Goal: Navigation & Orientation: Understand site structure

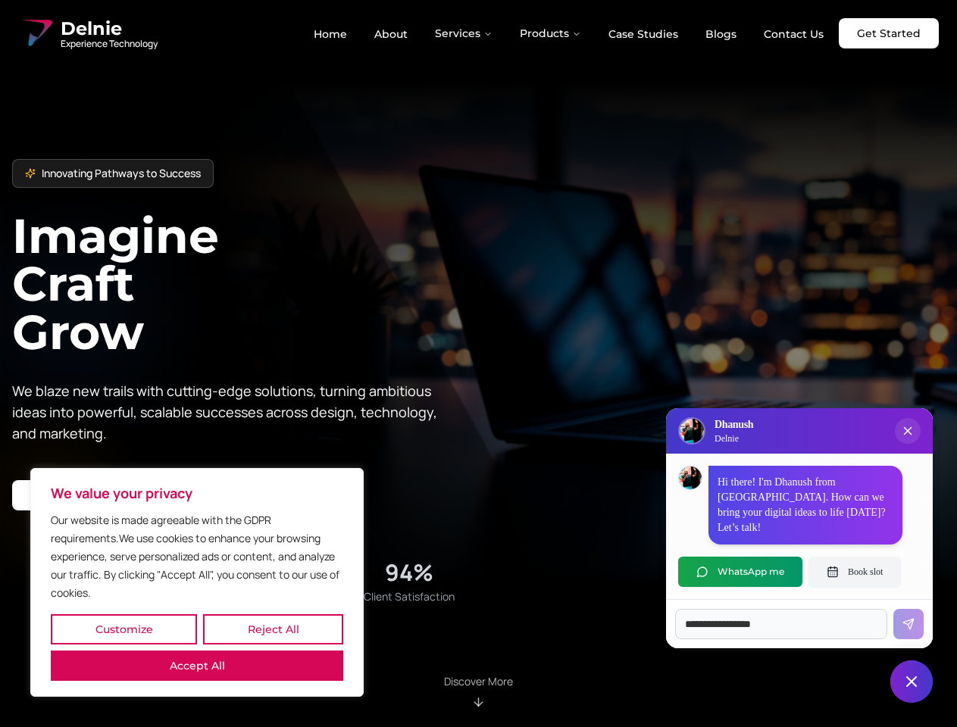
click at [124, 630] on button "Customize" at bounding box center [124, 629] width 146 height 30
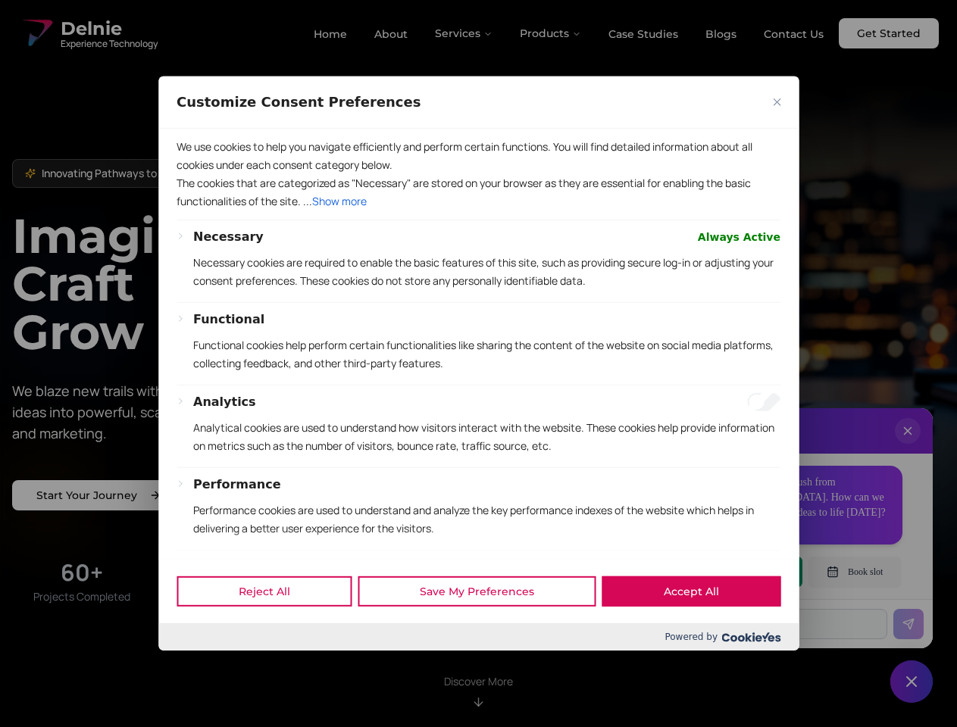
click at [273, 630] on div at bounding box center [478, 363] width 957 height 727
click at [197, 174] on p "We use cookies to help you navigate efficiently and perform certain functions. …" at bounding box center [479, 156] width 604 height 36
click at [478, 302] on div "Necessary Always Active Necessary cookies are required to enable the basic feat…" at bounding box center [486, 265] width 587 height 74
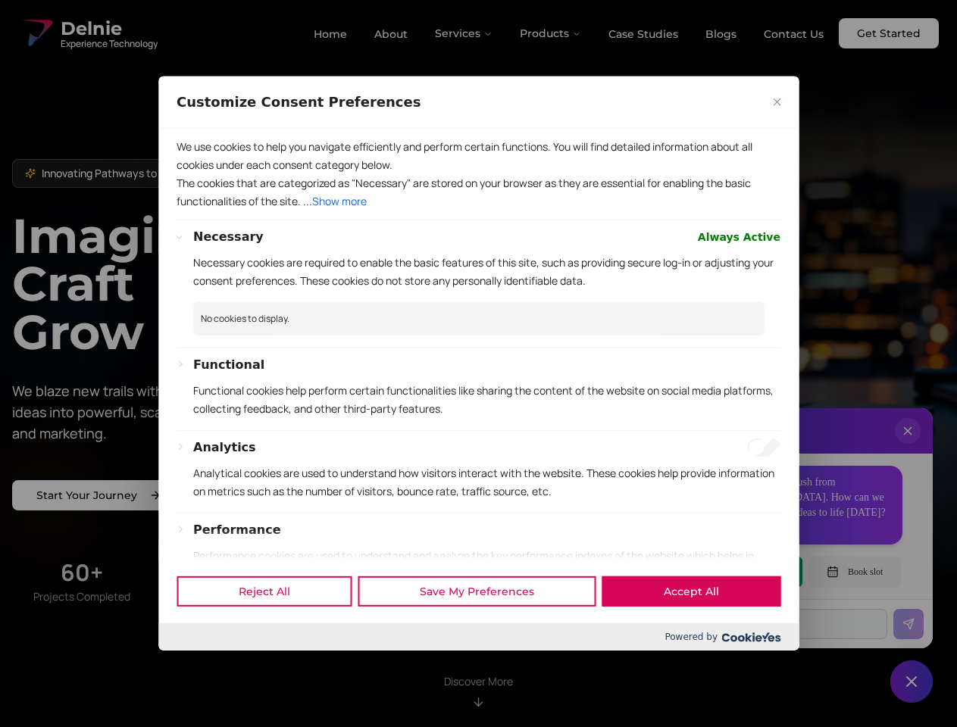
click at [464, 33] on div at bounding box center [478, 363] width 957 height 727
click at [551, 33] on div at bounding box center [478, 363] width 957 height 727
click at [908, 446] on div at bounding box center [478, 363] width 957 height 727
click at [740, 572] on div "Reject All Save My Preferences Accept All" at bounding box center [478, 591] width 640 height 64
click at [855, 572] on div at bounding box center [478, 363] width 957 height 727
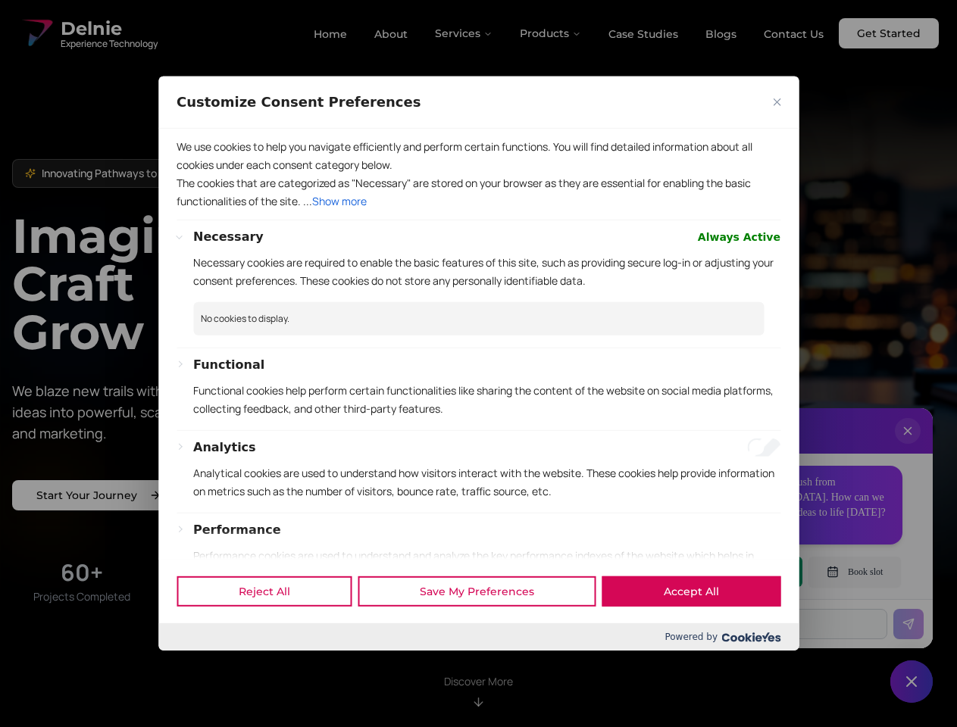
click at [912, 682] on div at bounding box center [478, 363] width 957 height 727
